Goal: Task Accomplishment & Management: Complete application form

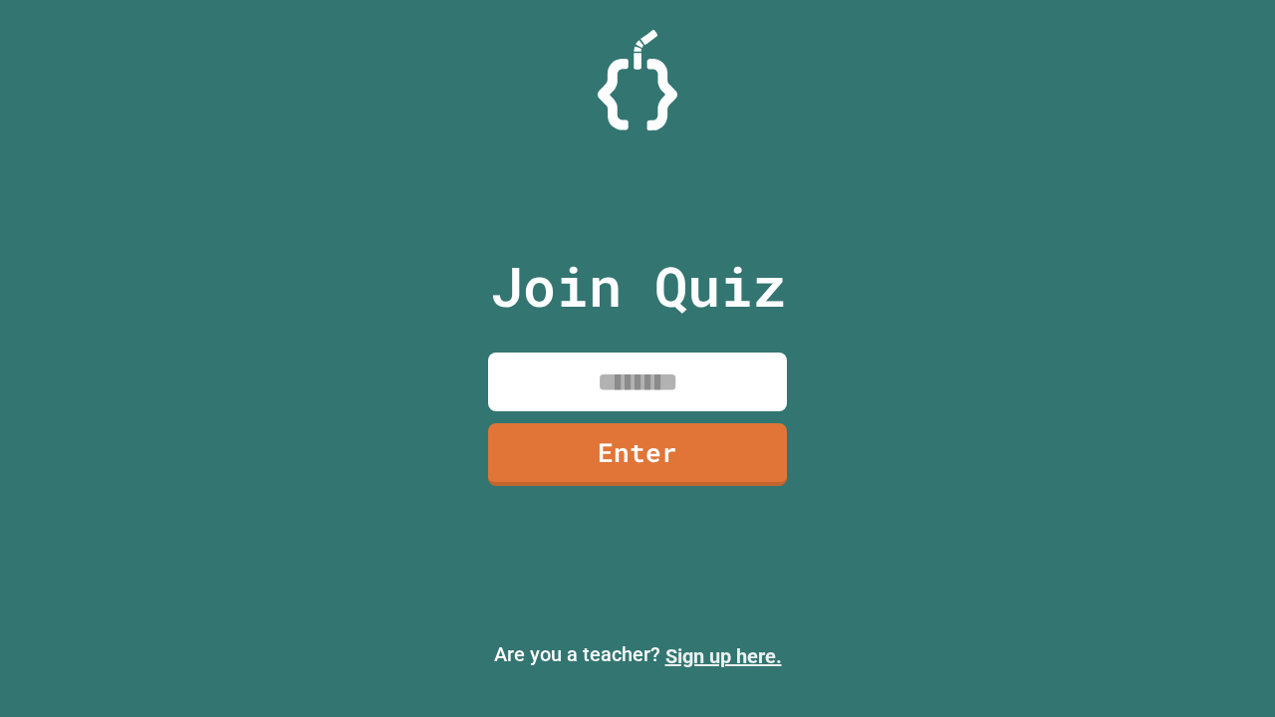
click at [714, 656] on link "Sign up here." at bounding box center [723, 656] width 117 height 24
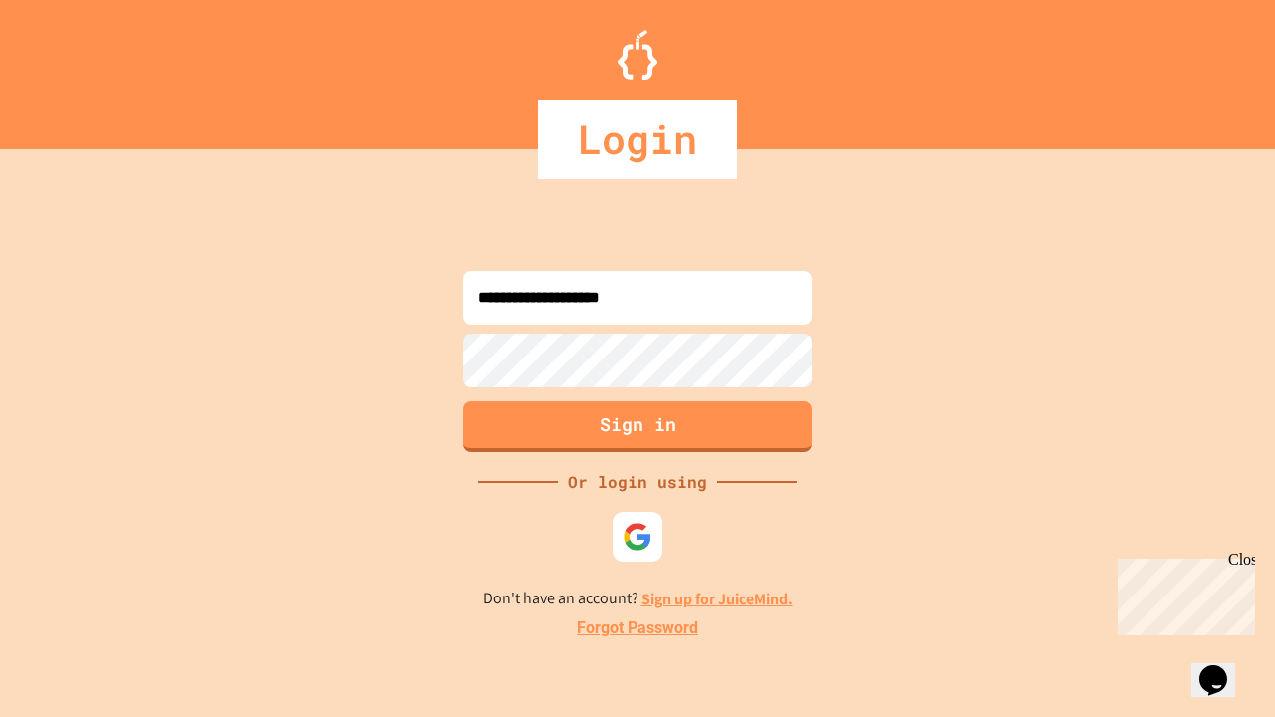
type input "**********"
